Goal: Check status: Check status

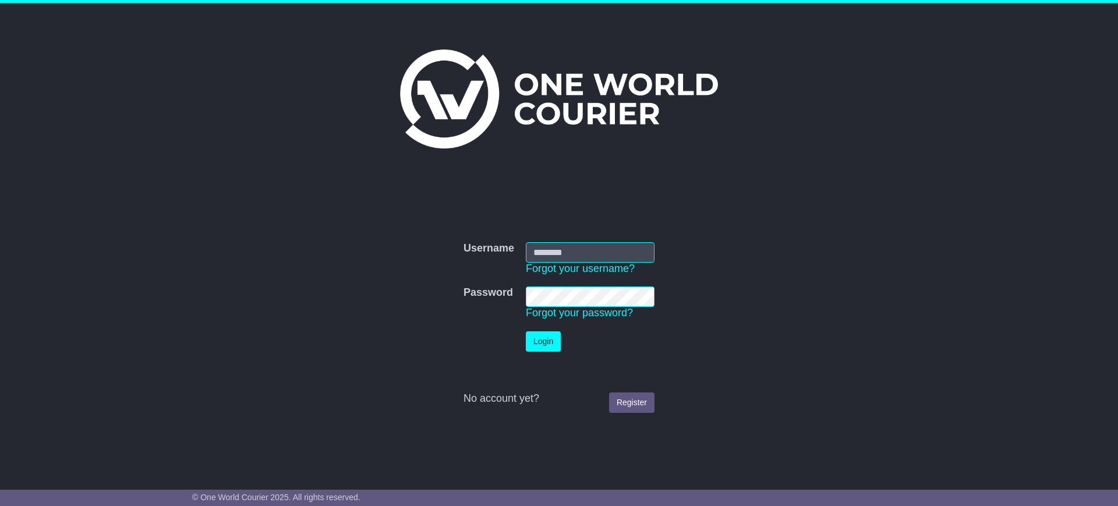
type input "**********"
click at [545, 344] on button "Login" at bounding box center [543, 341] width 35 height 20
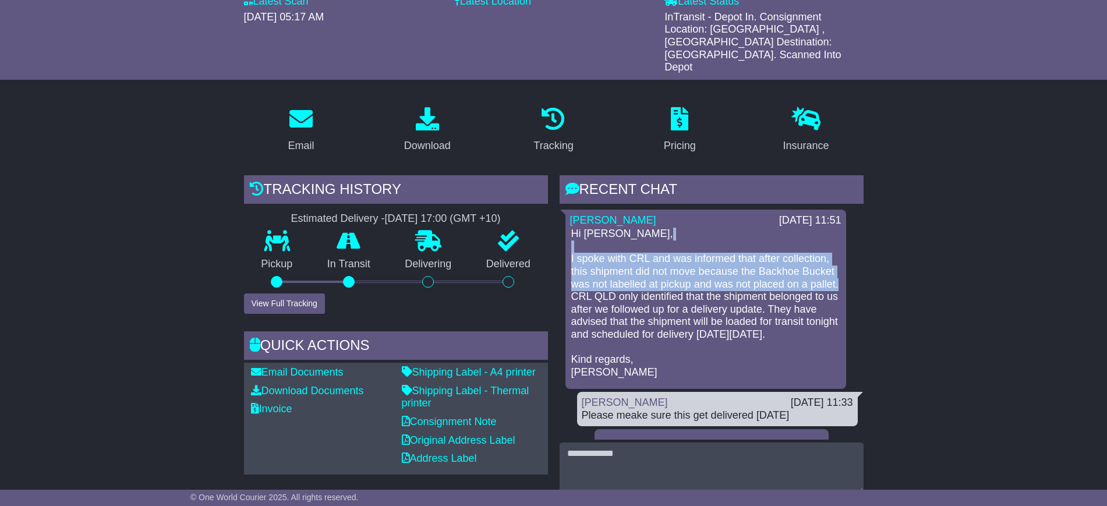
drag, startPoint x: 742, startPoint y: 227, endPoint x: 597, endPoint y: 268, distance: 150.7
click at [597, 268] on p "Hi [PERSON_NAME], I spoke with CRL and was informed that after collection, this…" at bounding box center [705, 303] width 269 height 151
click at [696, 245] on p "Hi [PERSON_NAME], I spoke with CRL and was informed that after collection, this…" at bounding box center [705, 303] width 269 height 151
drag, startPoint x: 760, startPoint y: 228, endPoint x: 596, endPoint y: 270, distance: 168.8
click at [596, 270] on p "Hi [PERSON_NAME], I spoke with CRL and was informed that after collection, this…" at bounding box center [705, 303] width 269 height 151
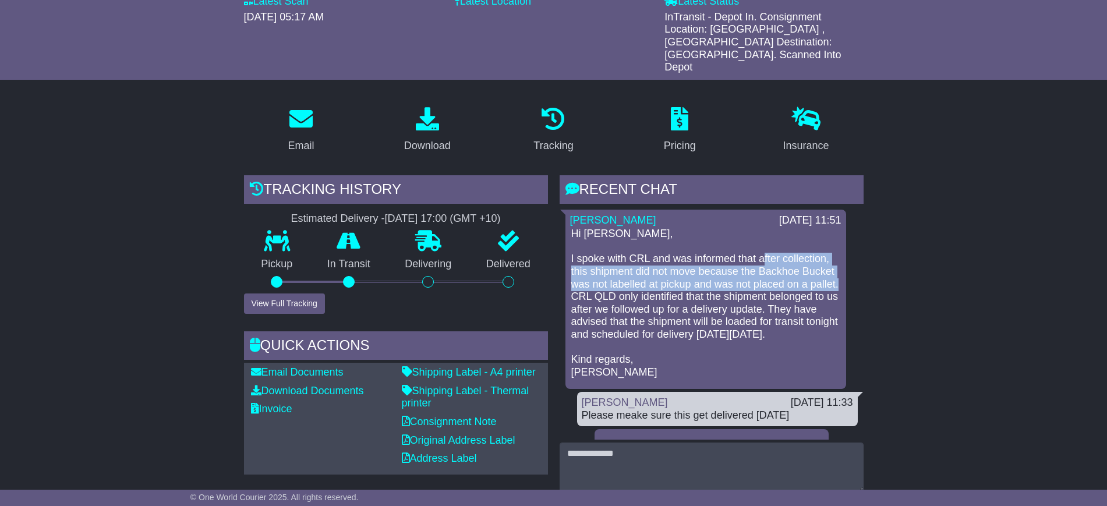
copy p "after collection, this shipment did not move because the Backhoe Bucket was not…"
drag, startPoint x: 719, startPoint y: 294, endPoint x: 706, endPoint y: 316, distance: 26.4
click at [706, 316] on p "Hi [PERSON_NAME], I spoke with CRL and was informed that after collection, this…" at bounding box center [705, 303] width 269 height 151
copy p "the shipment will be loaded for transit tonight and scheduled for delivery [DAT…"
